Goal: Task Accomplishment & Management: Use online tool/utility

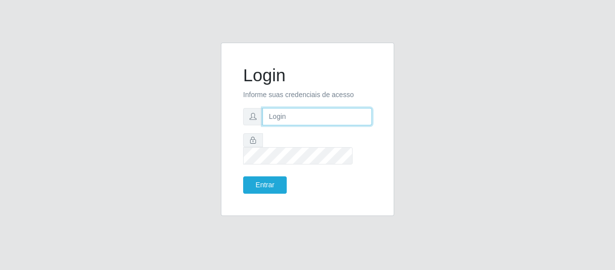
click at [307, 125] on input "text" at bounding box center [316, 116] width 109 height 17
type input "[EMAIL_ADDRESS][DOMAIN_NAME]"
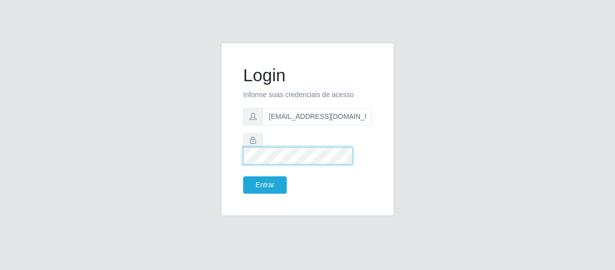
click at [243, 176] on button "Entrar" at bounding box center [265, 184] width 44 height 17
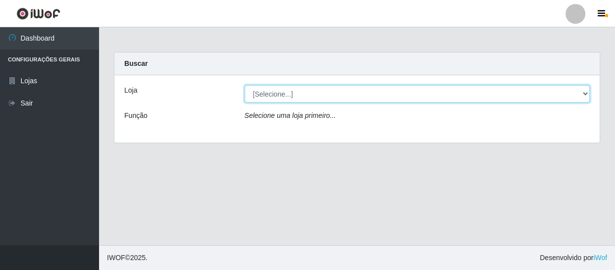
click at [583, 91] on select "[Selecione...] SuperFácil Atacado - São Gonçalo do Amarante" at bounding box center [417, 93] width 345 height 17
select select "408"
click at [245, 85] on select "[Selecione...] SuperFácil Atacado - São Gonçalo do Amarante" at bounding box center [417, 93] width 345 height 17
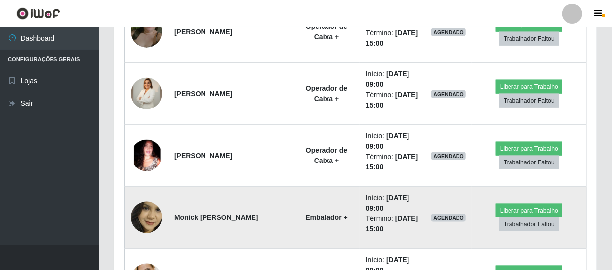
scroll to position [205, 482]
